Goal: Task Accomplishment & Management: Complete application form

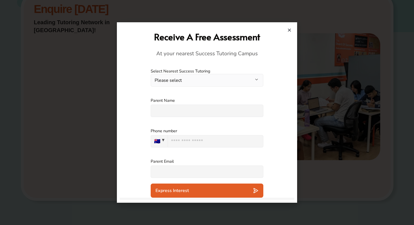
scroll to position [134, 0]
click at [292, 32] on div "Receive A Free Assessment At your nearest Success Tutoring Campus" at bounding box center [207, 44] width 174 height 38
click at [287, 32] on h2 "Receive A Free Assessment" at bounding box center [206, 37] width 169 height 12
click at [288, 30] on icon "Close" at bounding box center [289, 30] width 4 height 4
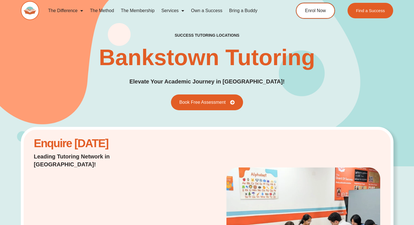
scroll to position [0, 0]
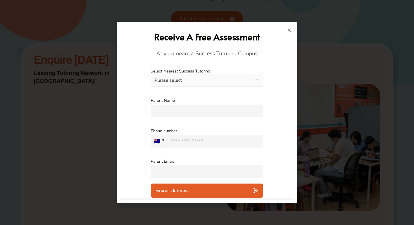
scroll to position [86, 0]
